Goal: Task Accomplishment & Management: Use online tool/utility

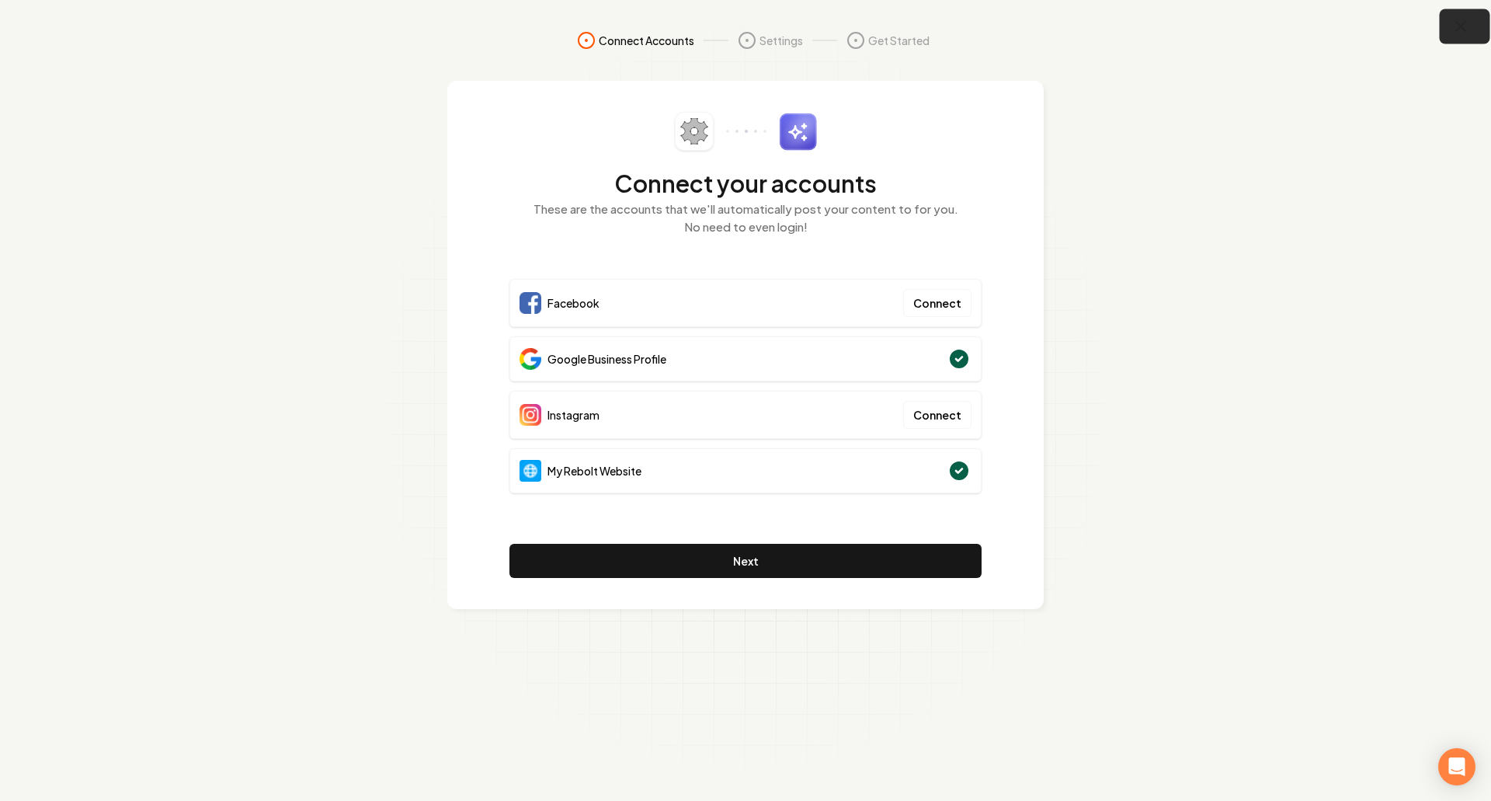
click at [1473, 34] on button "button" at bounding box center [1465, 26] width 50 height 35
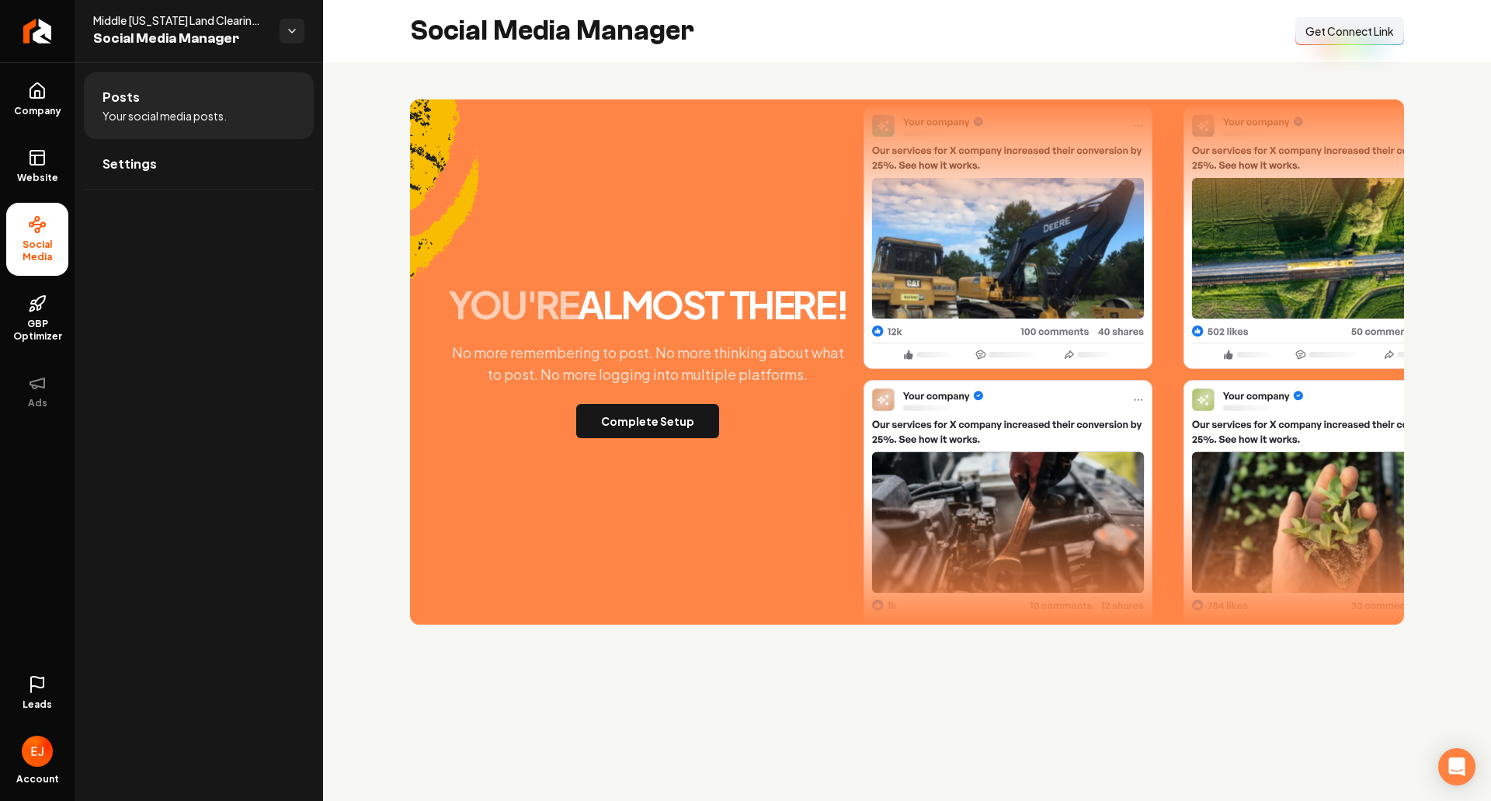
click at [333, 343] on div "you're almost there! No more remembering to post. No more thinking about what t…" at bounding box center [907, 361] width 1168 height 599
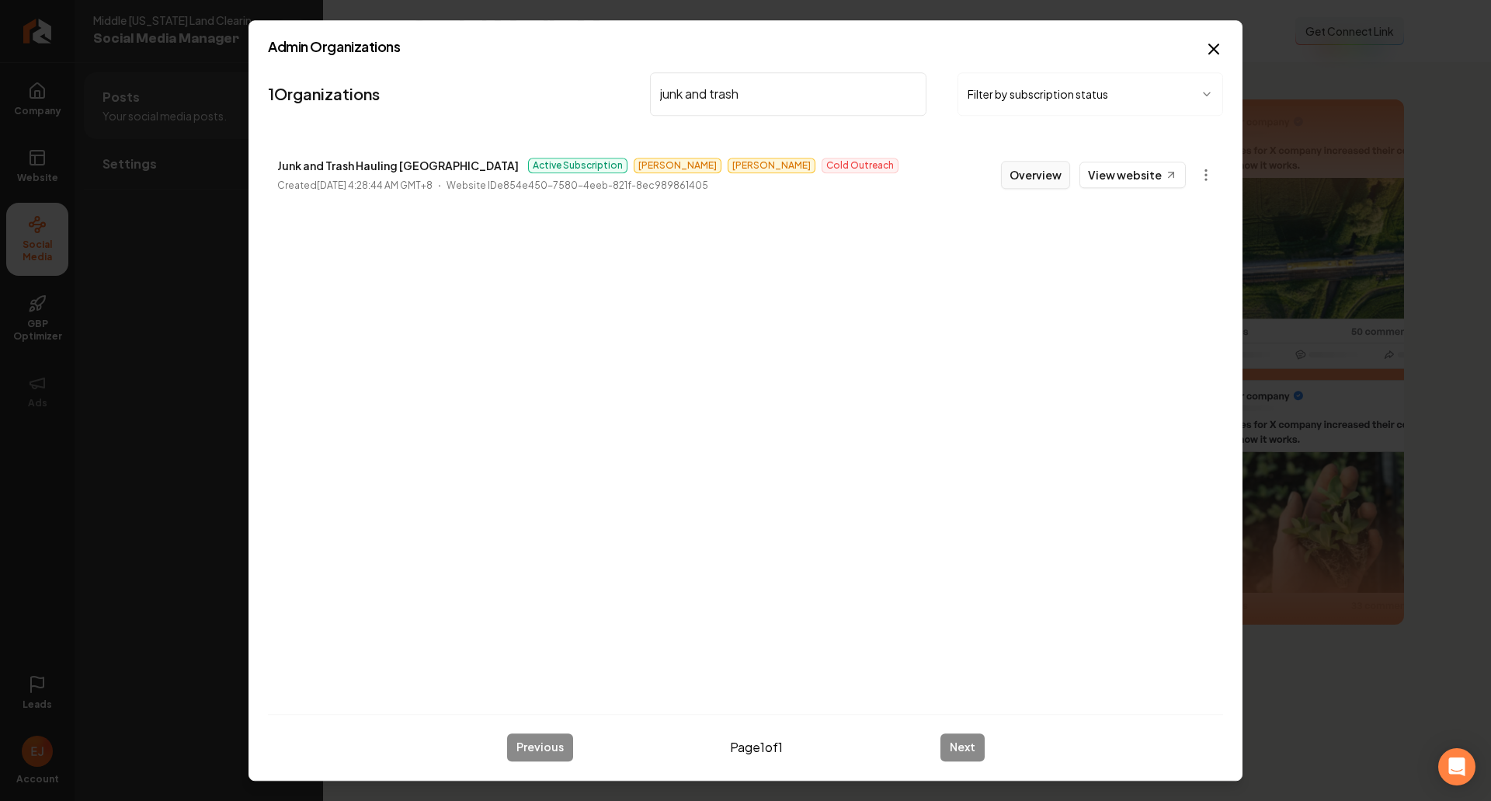
type input "junk and trash"
click at [1048, 175] on button "Overview" at bounding box center [1035, 175] width 69 height 28
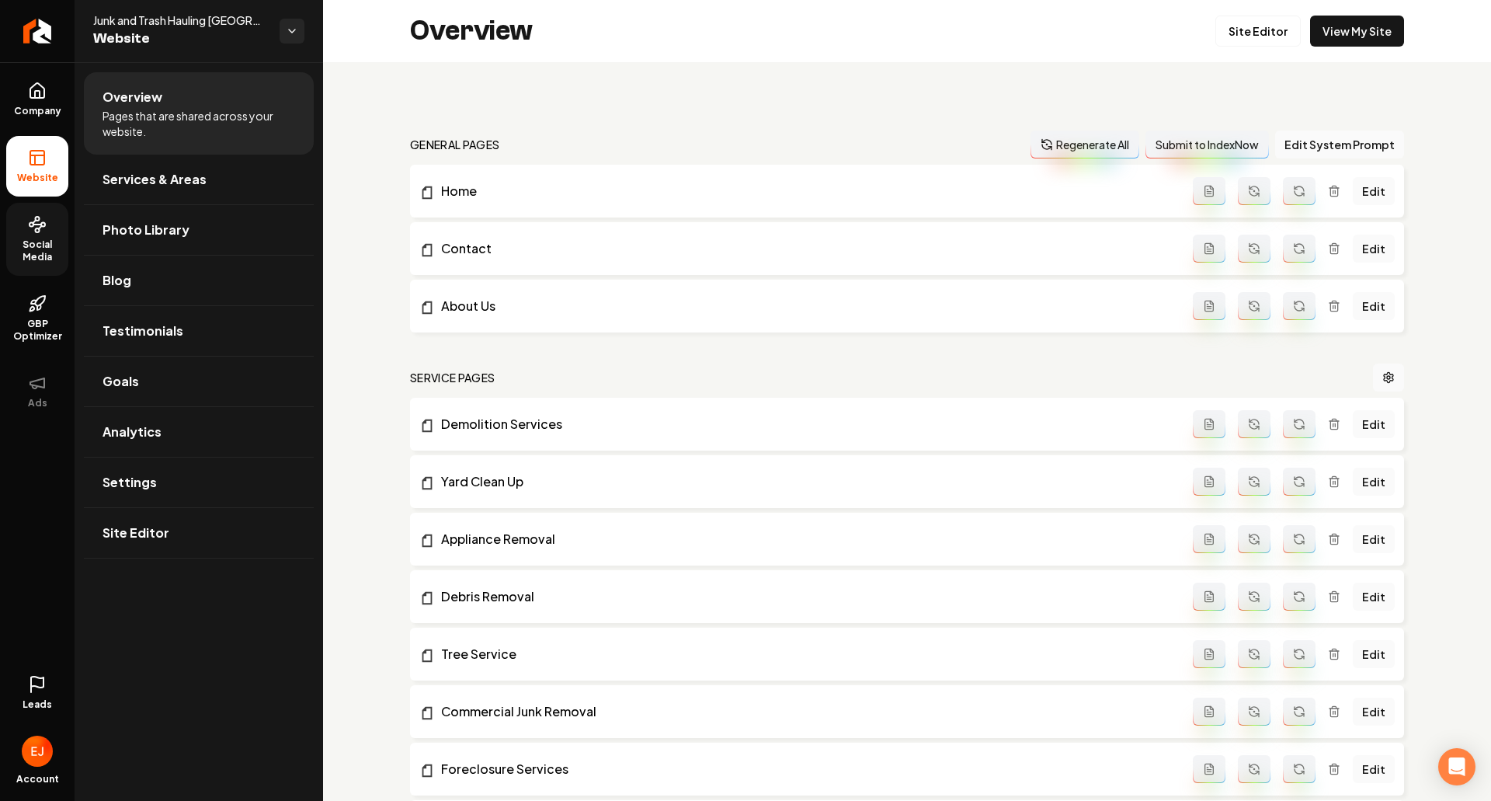
click at [49, 251] on span "Social Media" at bounding box center [37, 250] width 62 height 25
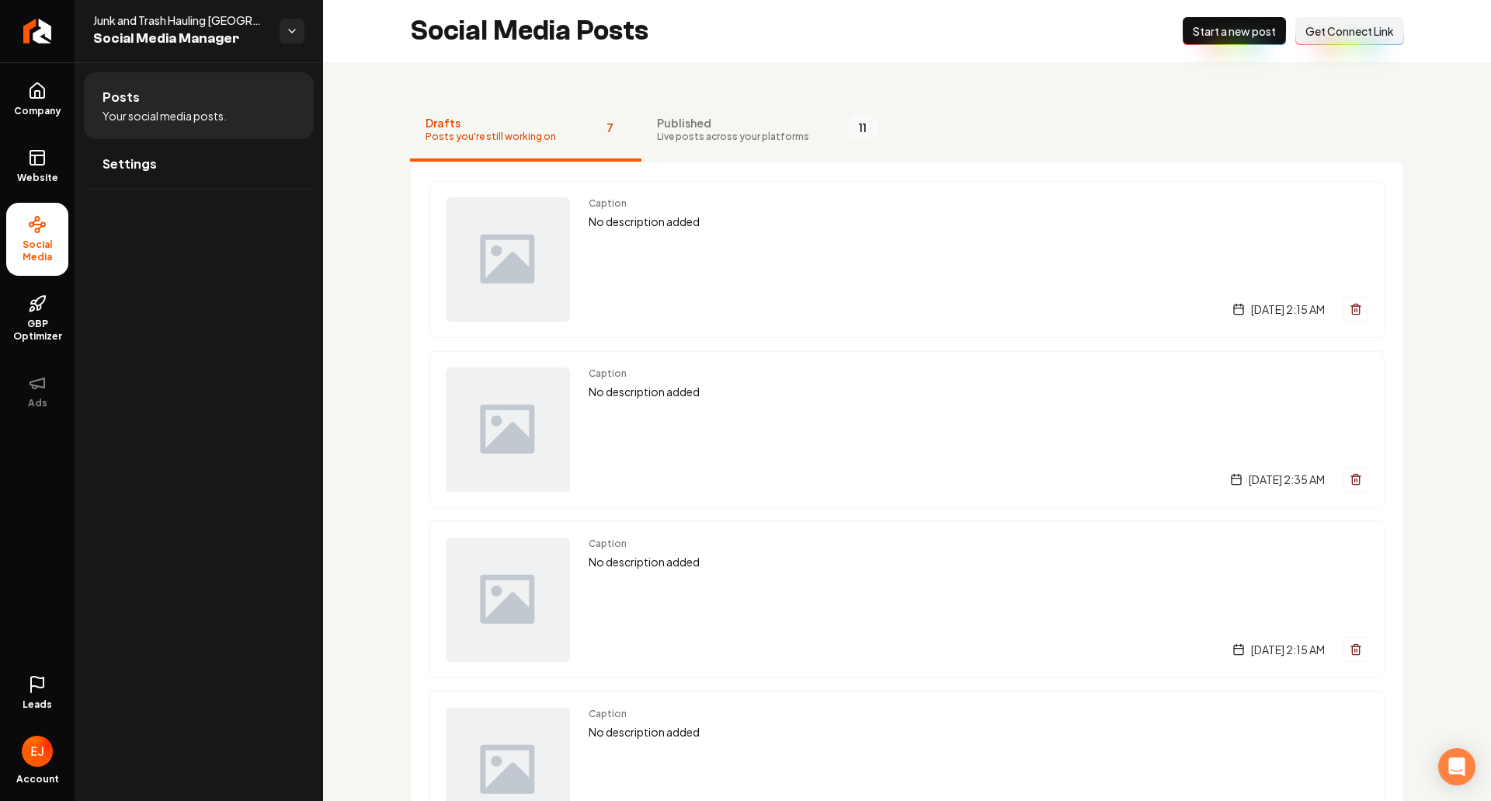
click at [1339, 42] on button "Connect Link Get Connect Link" at bounding box center [1349, 31] width 109 height 28
click at [1329, 36] on span "Get Connect Link" at bounding box center [1349, 31] width 89 height 16
click at [1343, 32] on span "Get Connect Link" at bounding box center [1349, 31] width 89 height 16
click at [1335, 43] on button "Connect Link Get Connect Link" at bounding box center [1349, 31] width 109 height 28
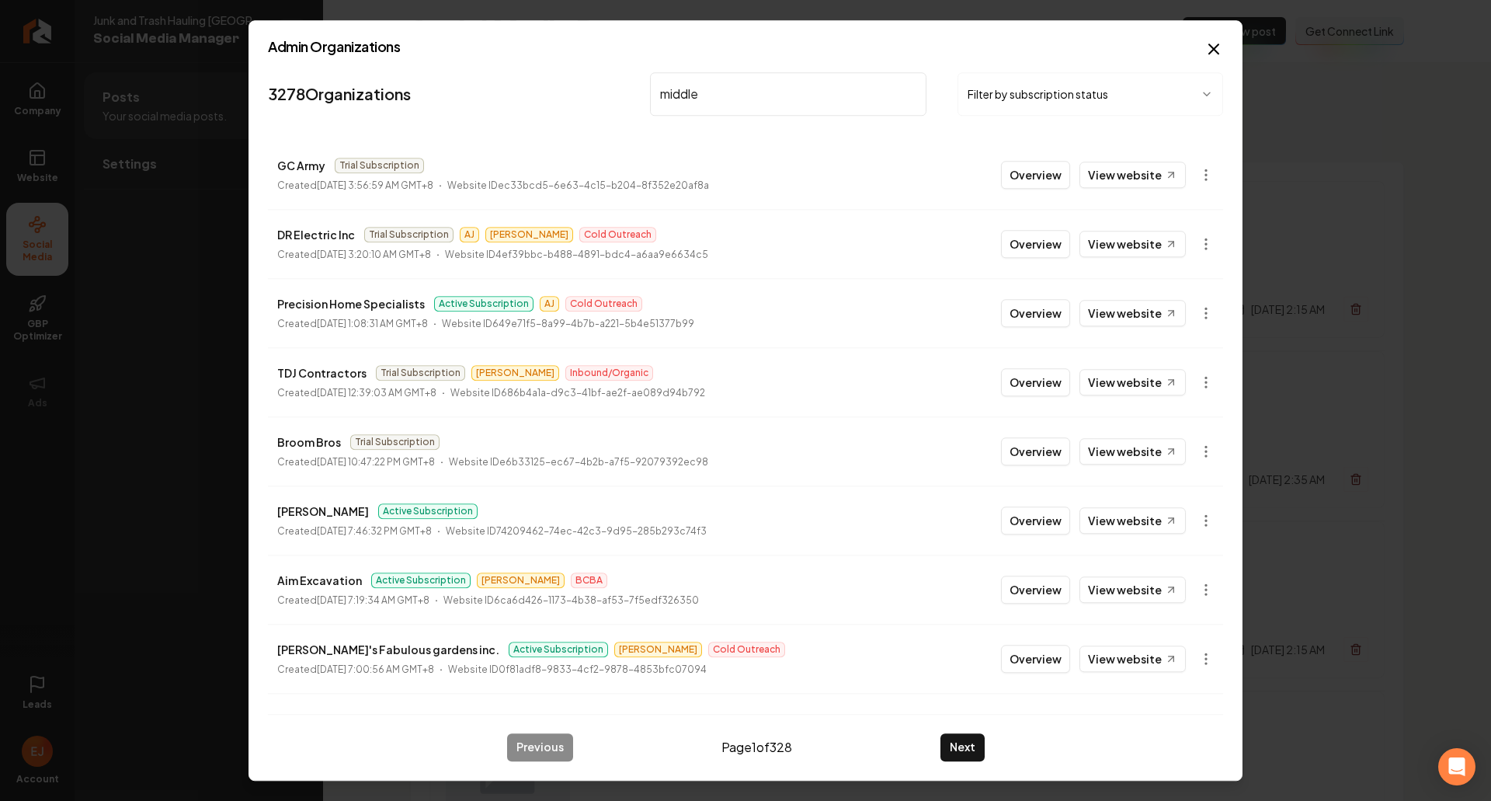
type input "middle"
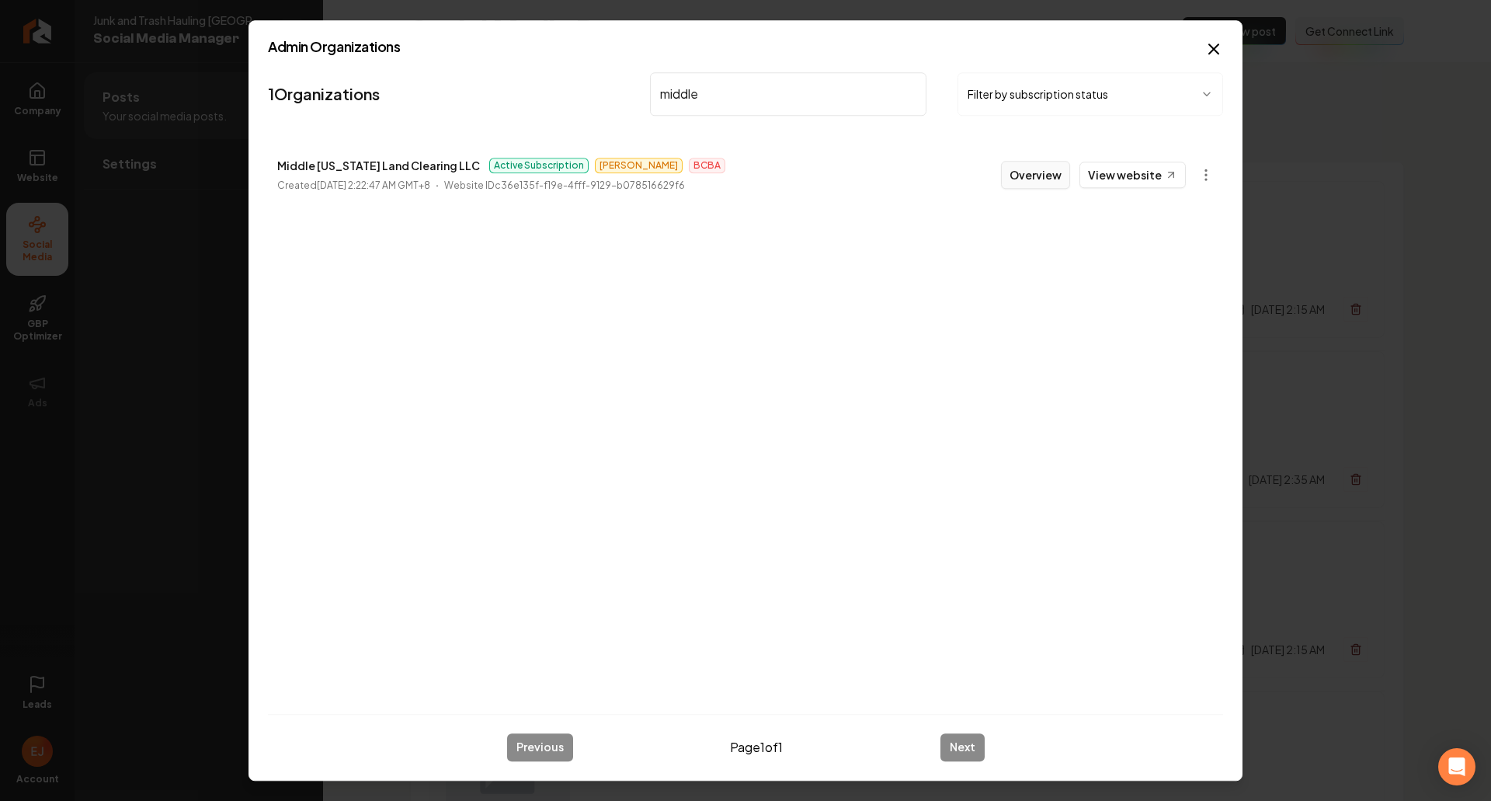
click at [1034, 176] on button "Overview" at bounding box center [1035, 175] width 69 height 28
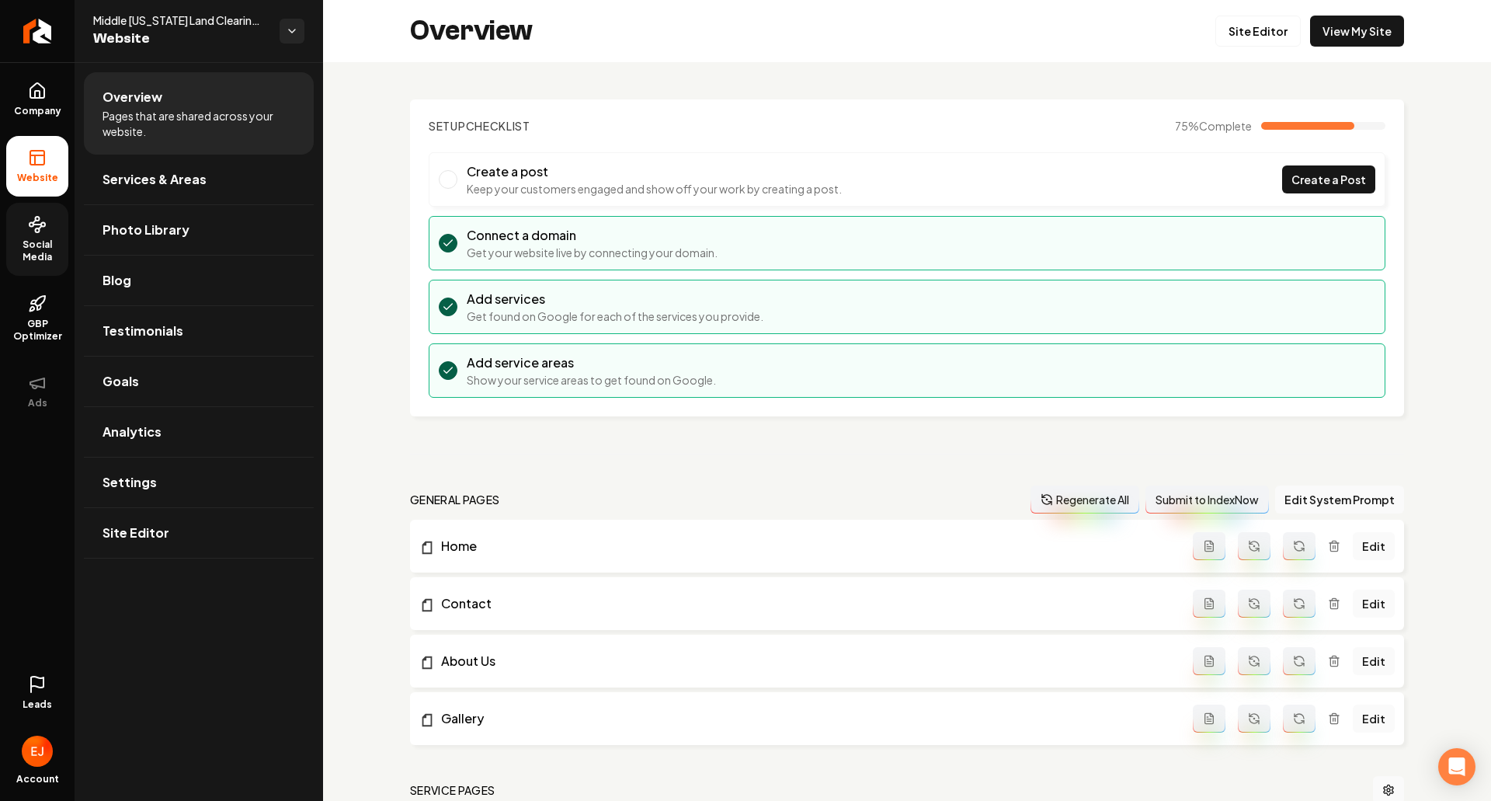
click at [55, 252] on span "Social Media" at bounding box center [37, 250] width 62 height 25
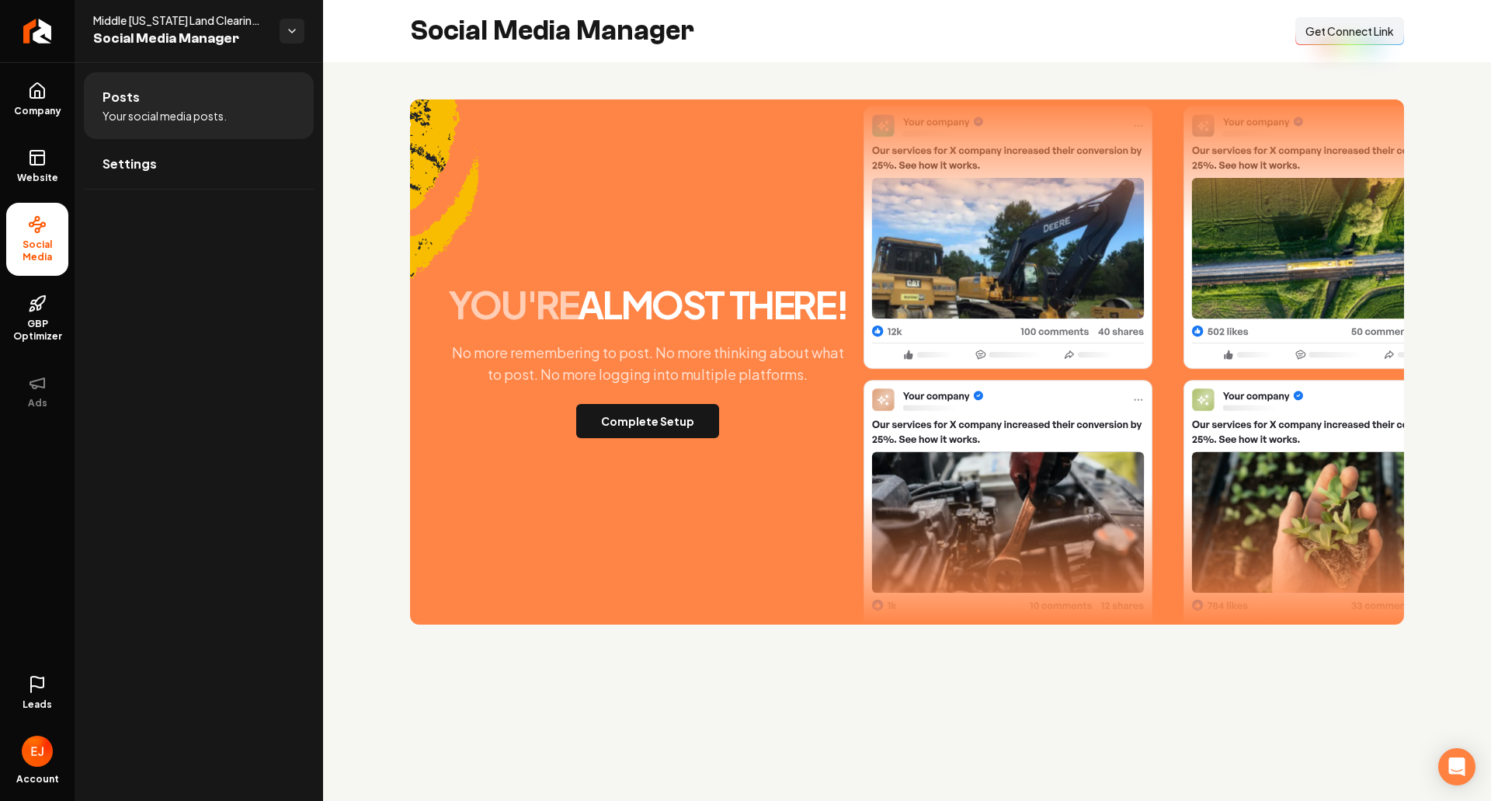
click at [1339, 38] on span "Get Connect Link" at bounding box center [1349, 31] width 89 height 16
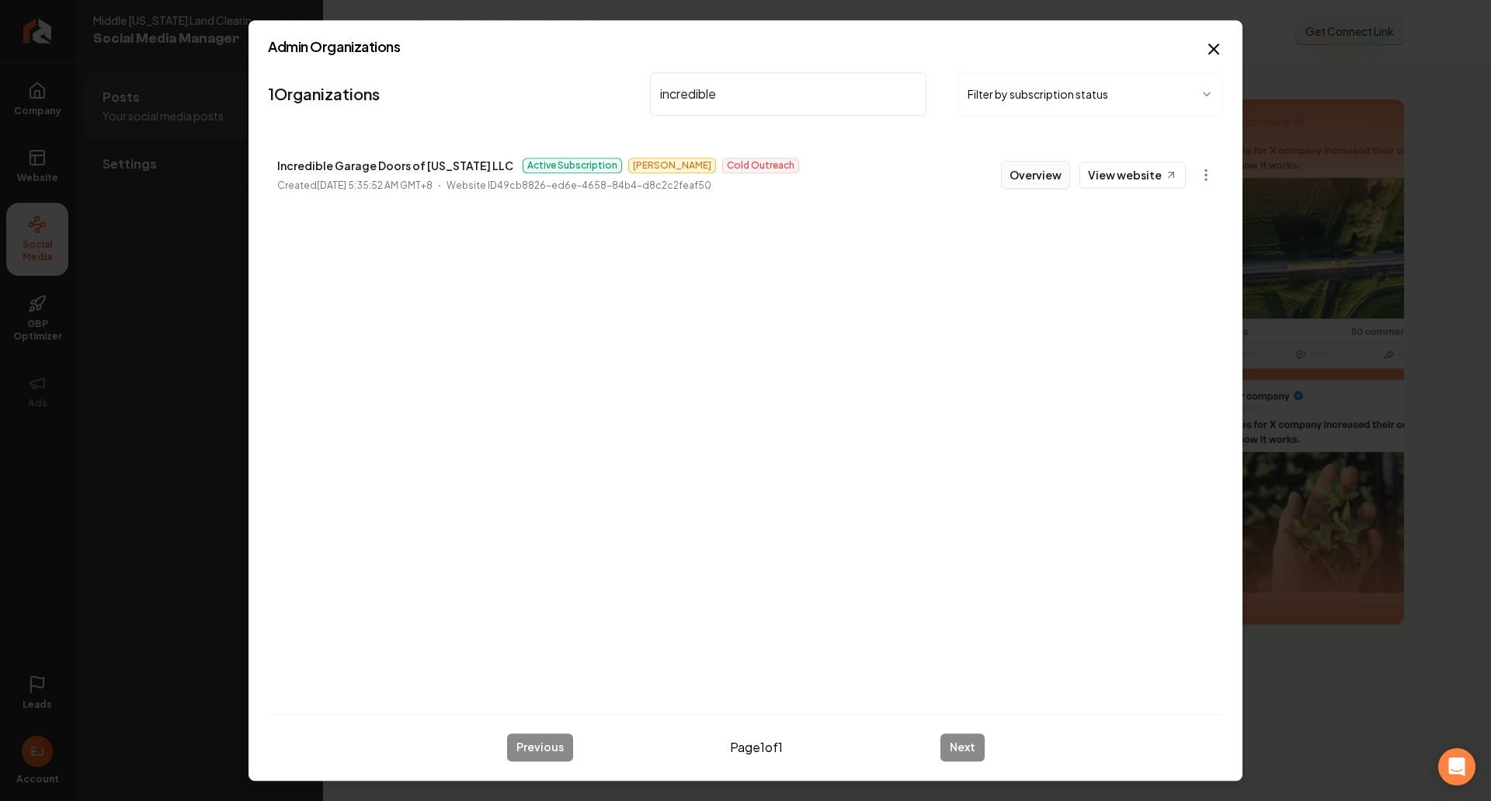
type input "incredible"
click at [1051, 170] on button "Overview" at bounding box center [1035, 175] width 69 height 28
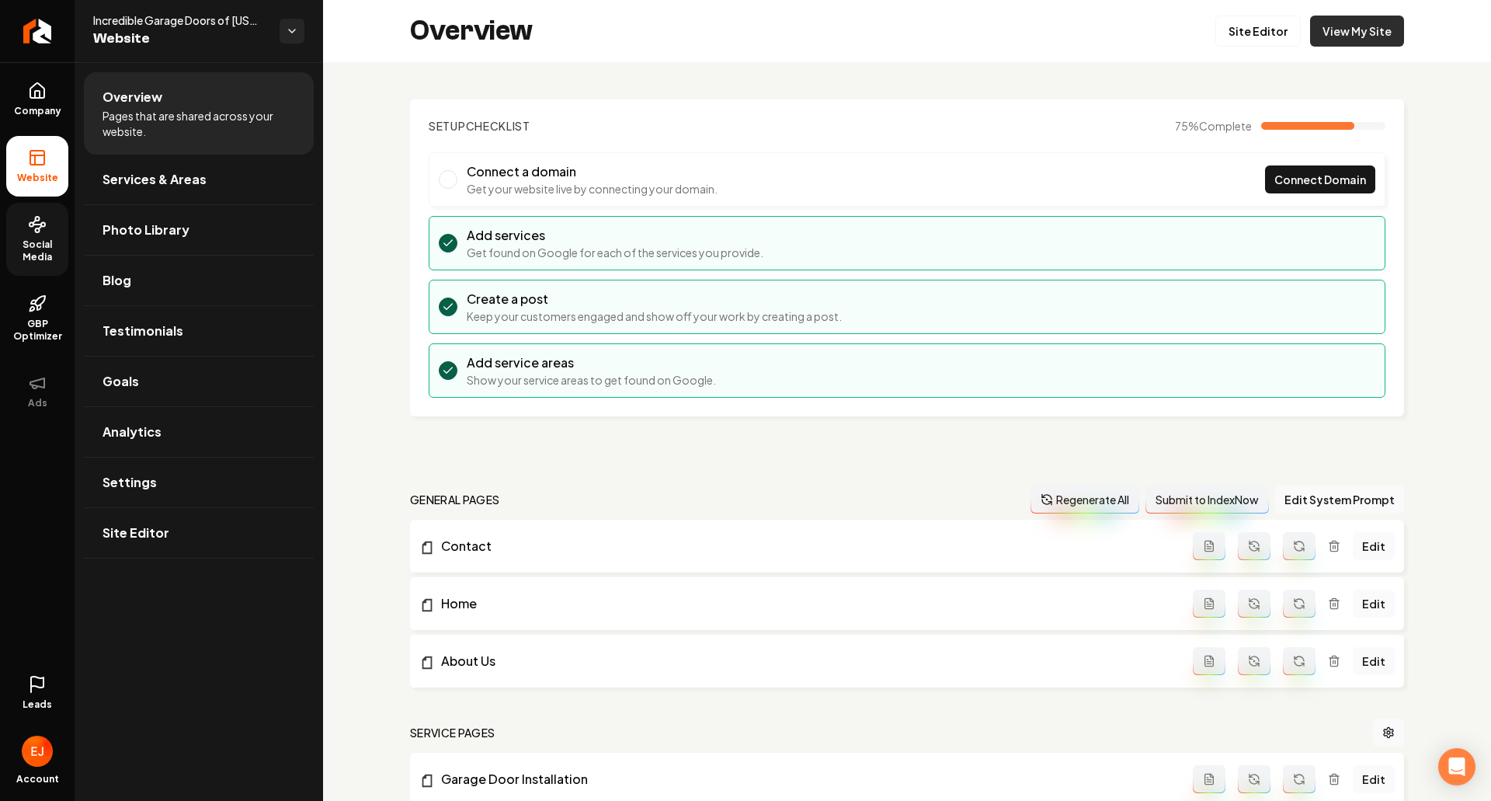
click at [1333, 26] on link "View My Site" at bounding box center [1357, 31] width 94 height 31
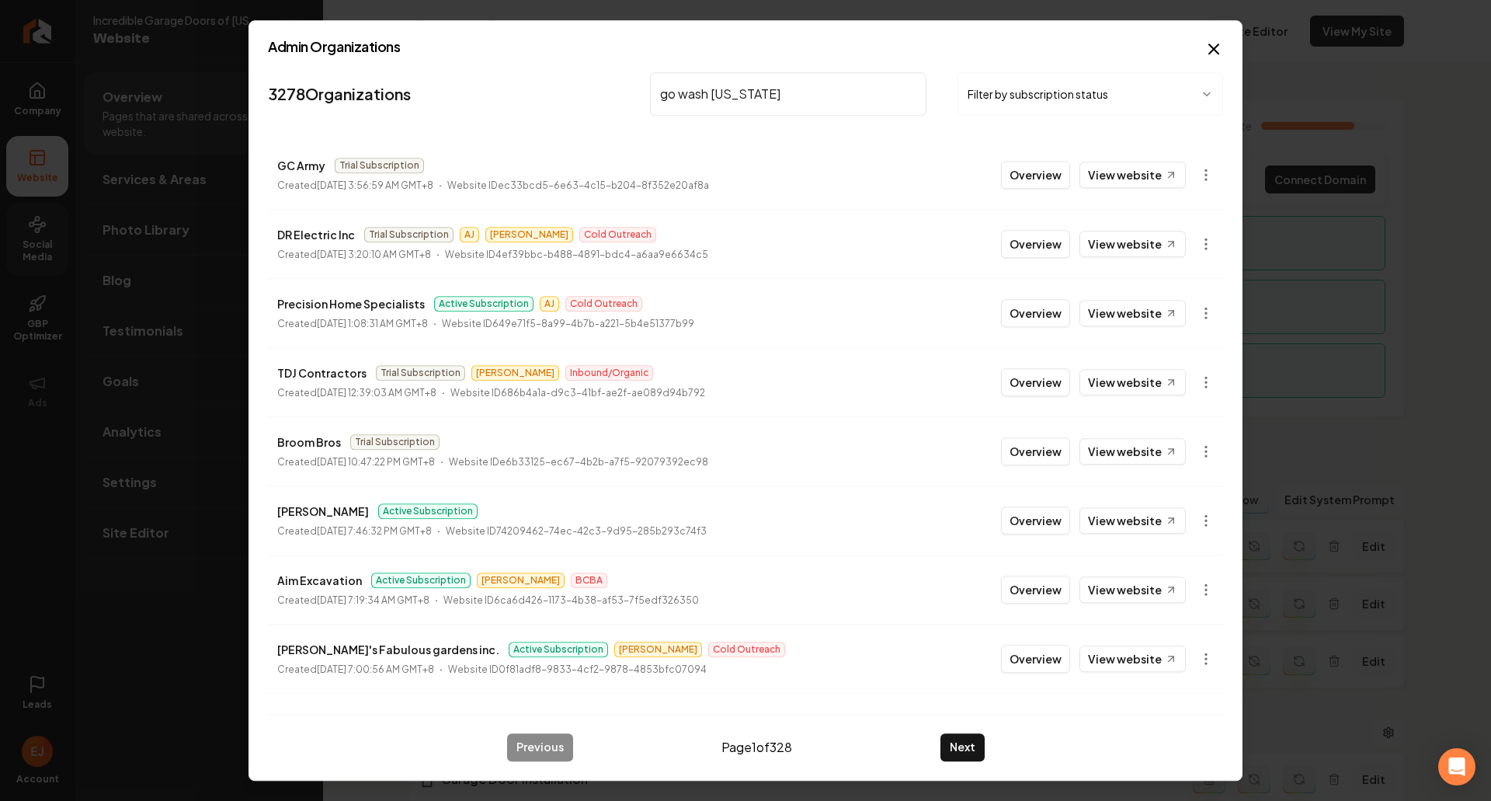
type input "go wash [US_STATE]"
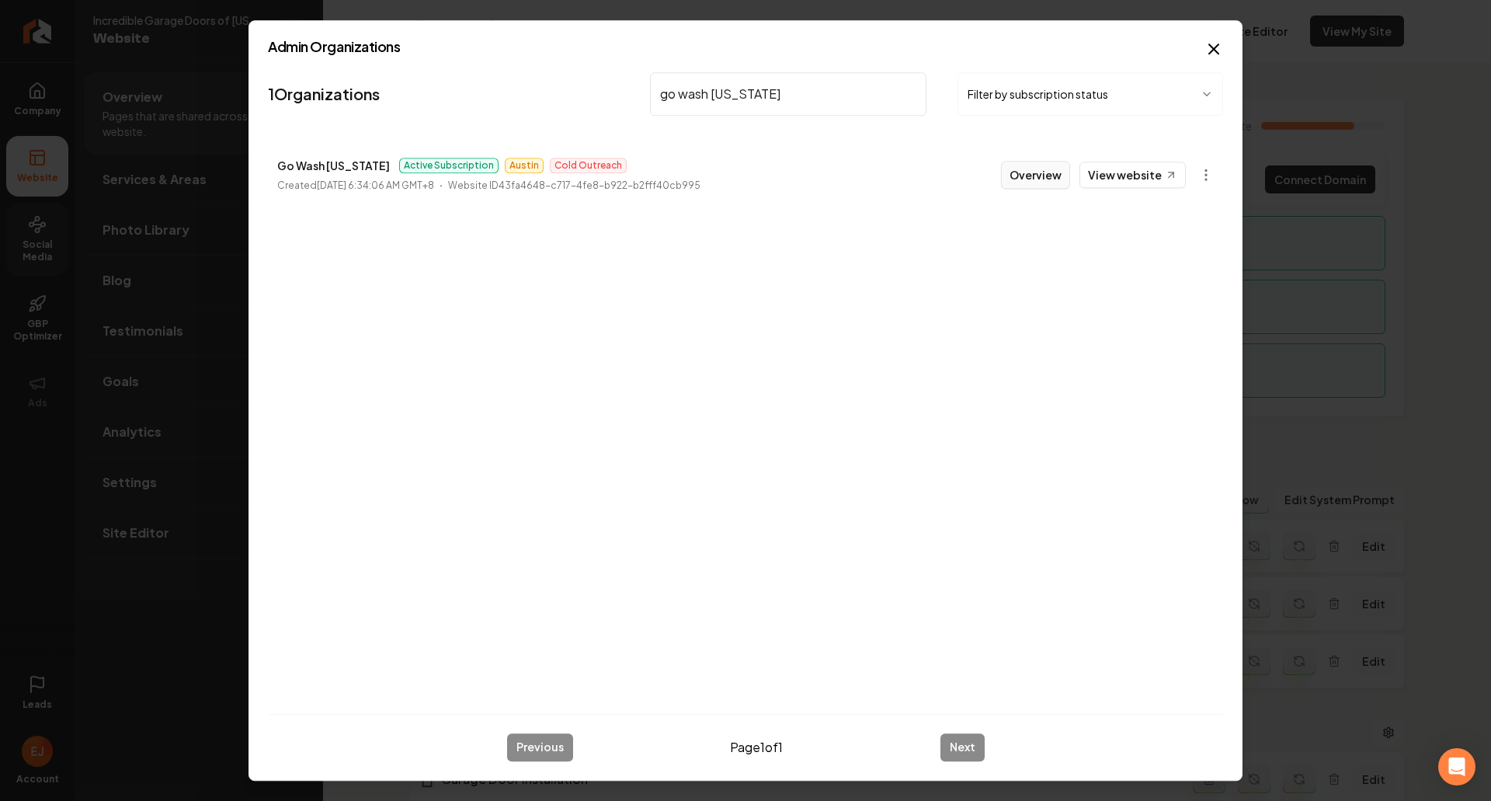
click at [1028, 171] on button "Overview" at bounding box center [1035, 175] width 69 height 28
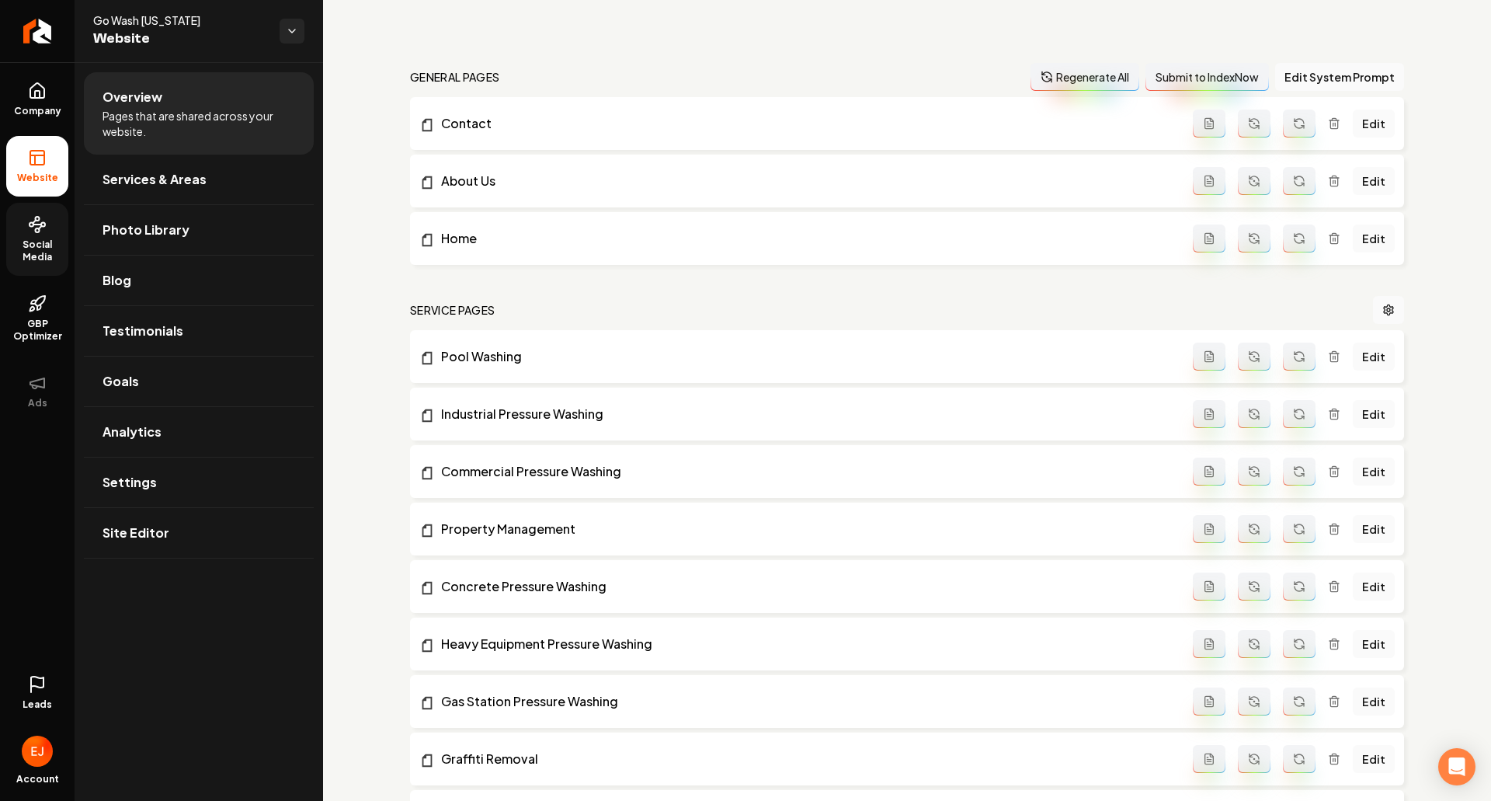
scroll to position [78, 0]
